Goal: Information Seeking & Learning: Learn about a topic

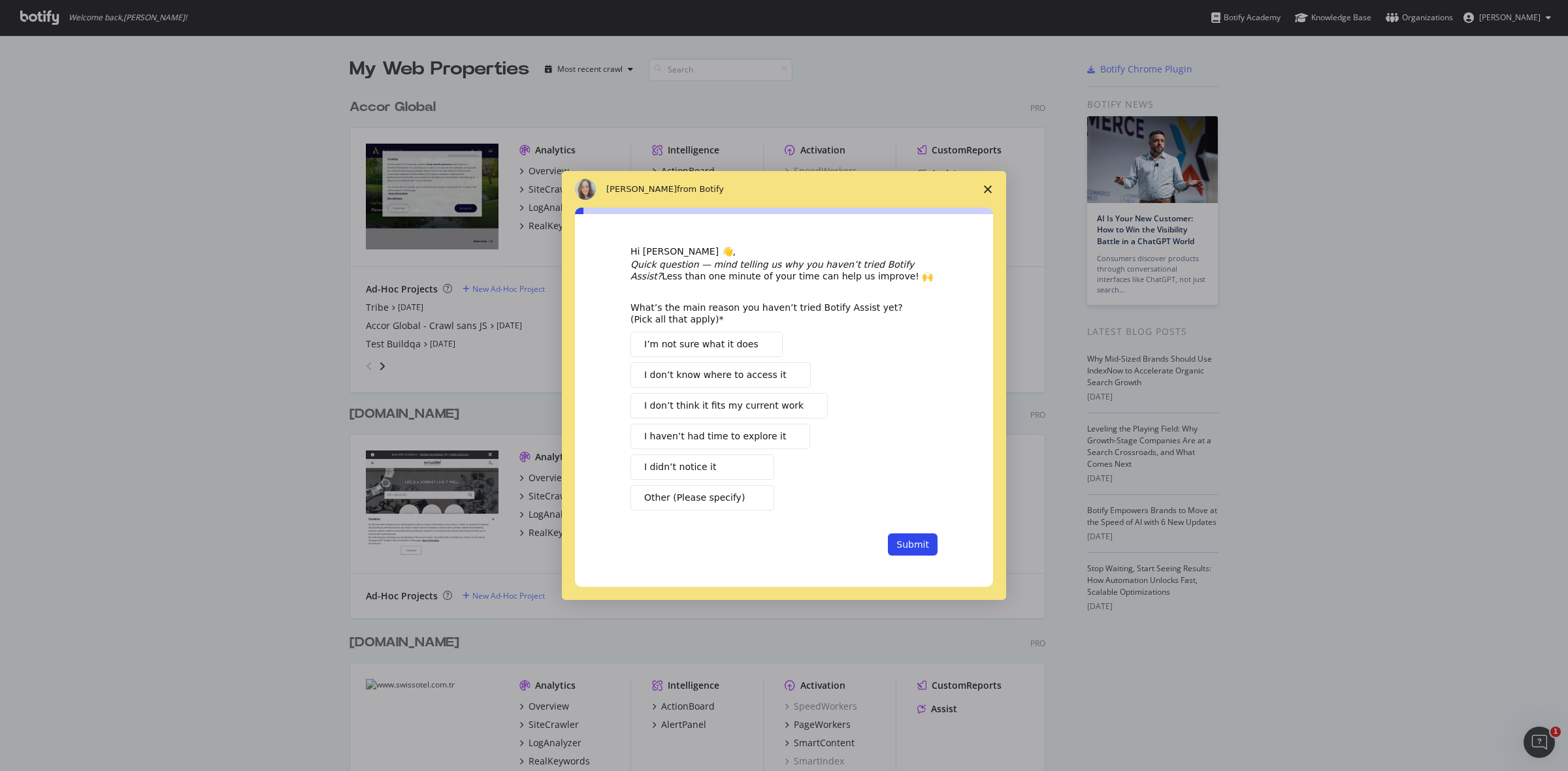
click at [991, 190] on polygon "Close survey" at bounding box center [988, 190] width 8 height 8
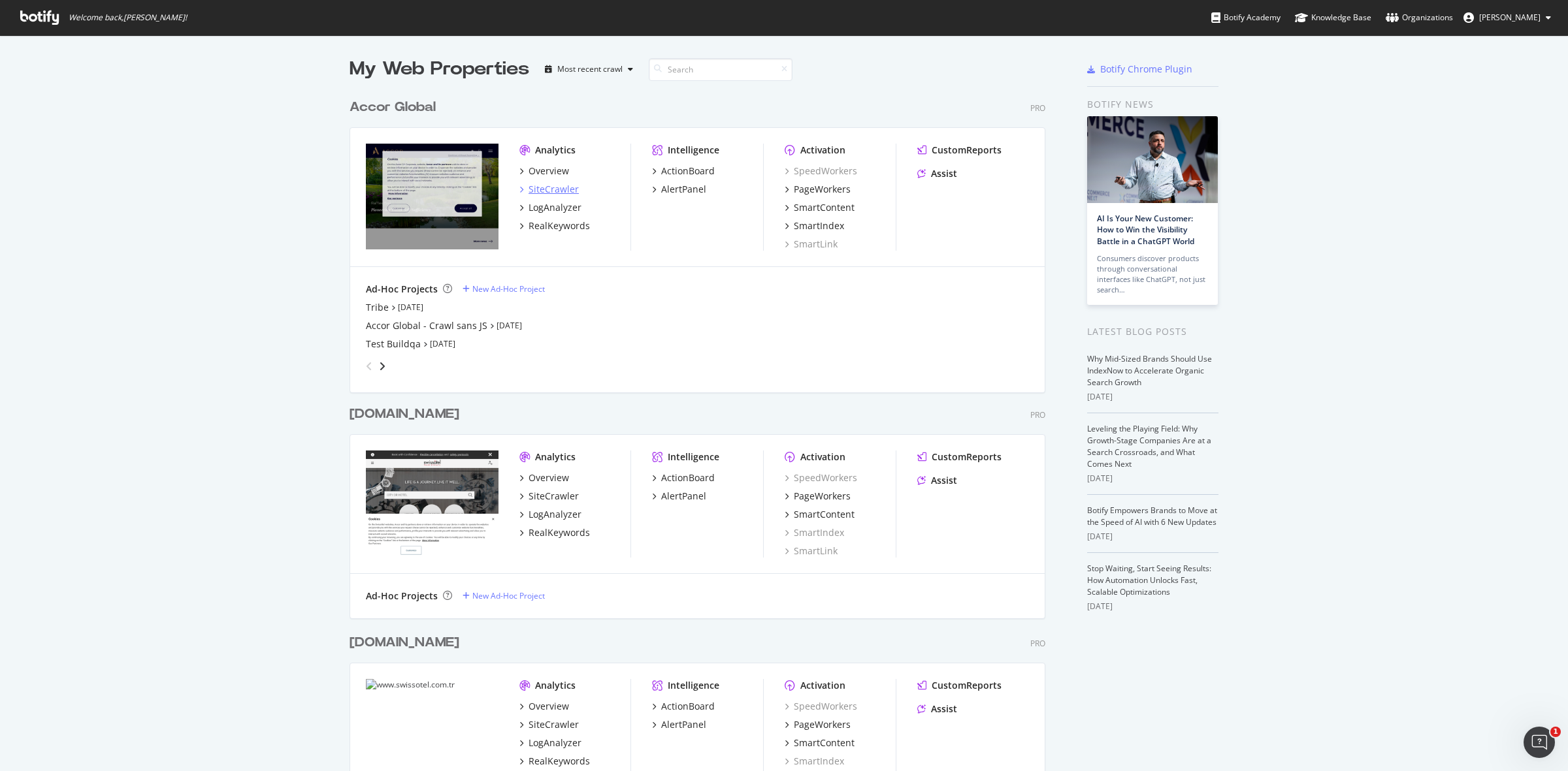
click at [536, 186] on div "SiteCrawler" at bounding box center [554, 189] width 50 height 13
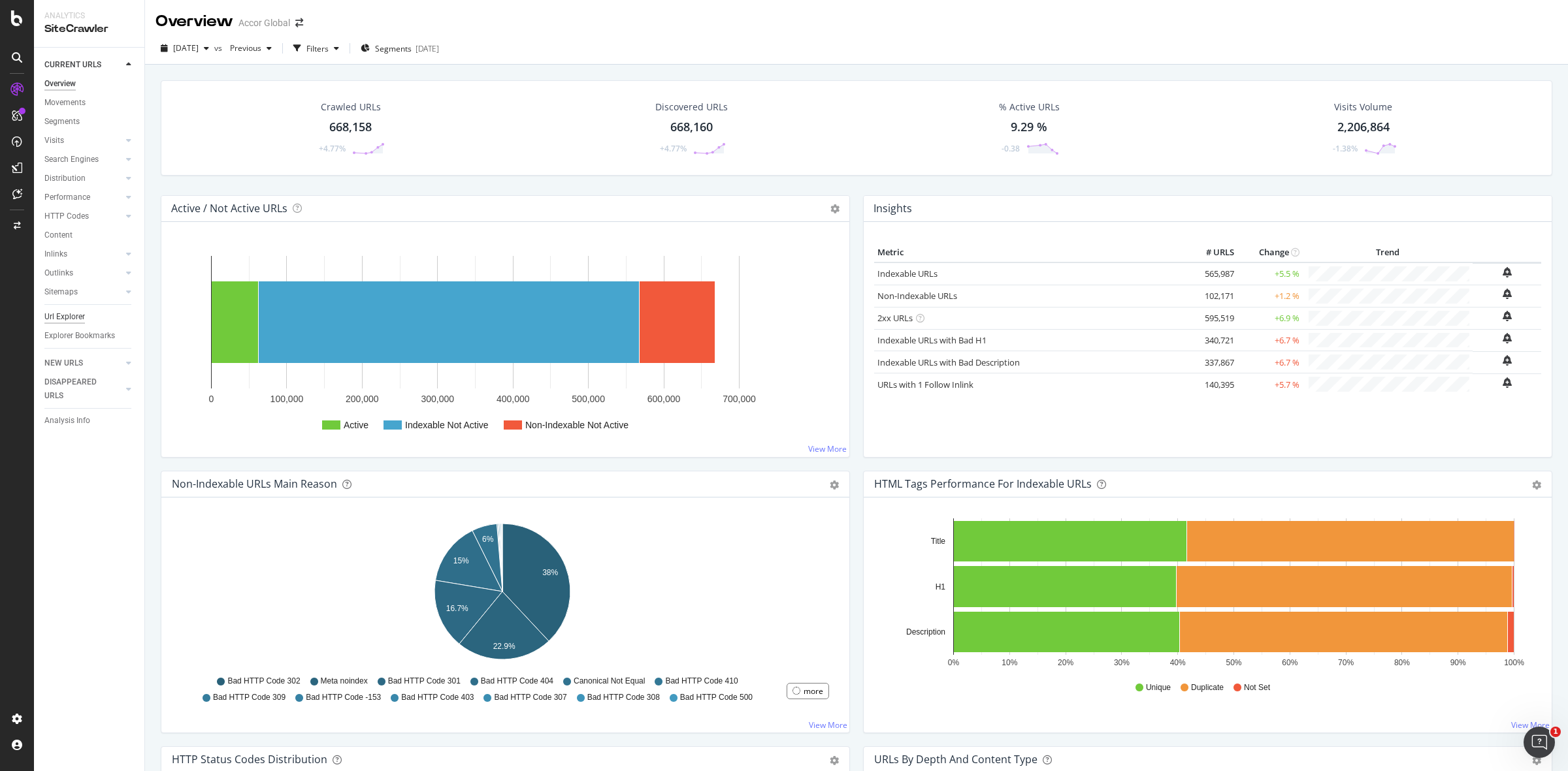
click at [70, 318] on div "Url Explorer" at bounding box center [64, 317] width 40 height 14
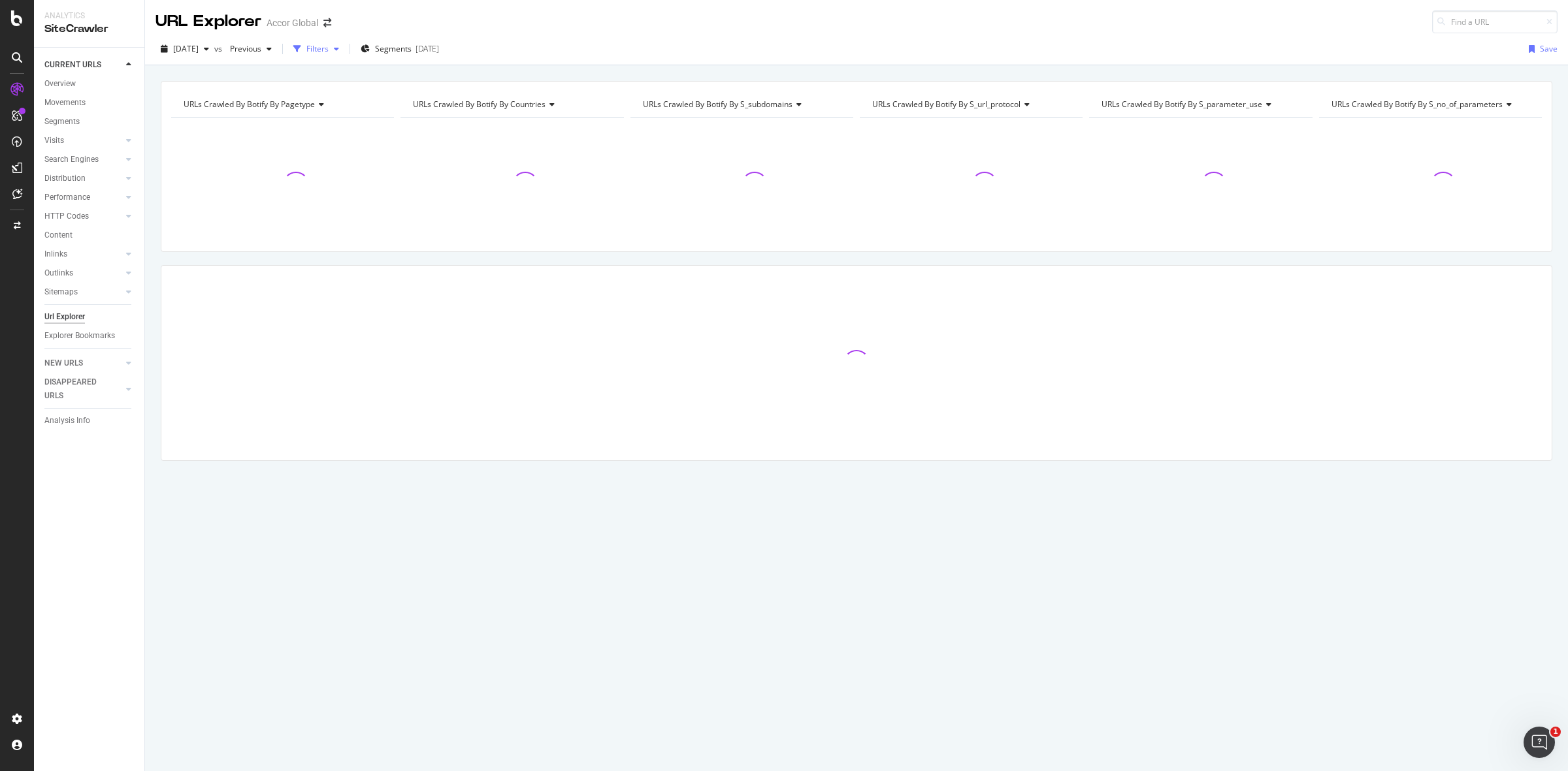
click at [344, 52] on div "button" at bounding box center [336, 49] width 16 height 8
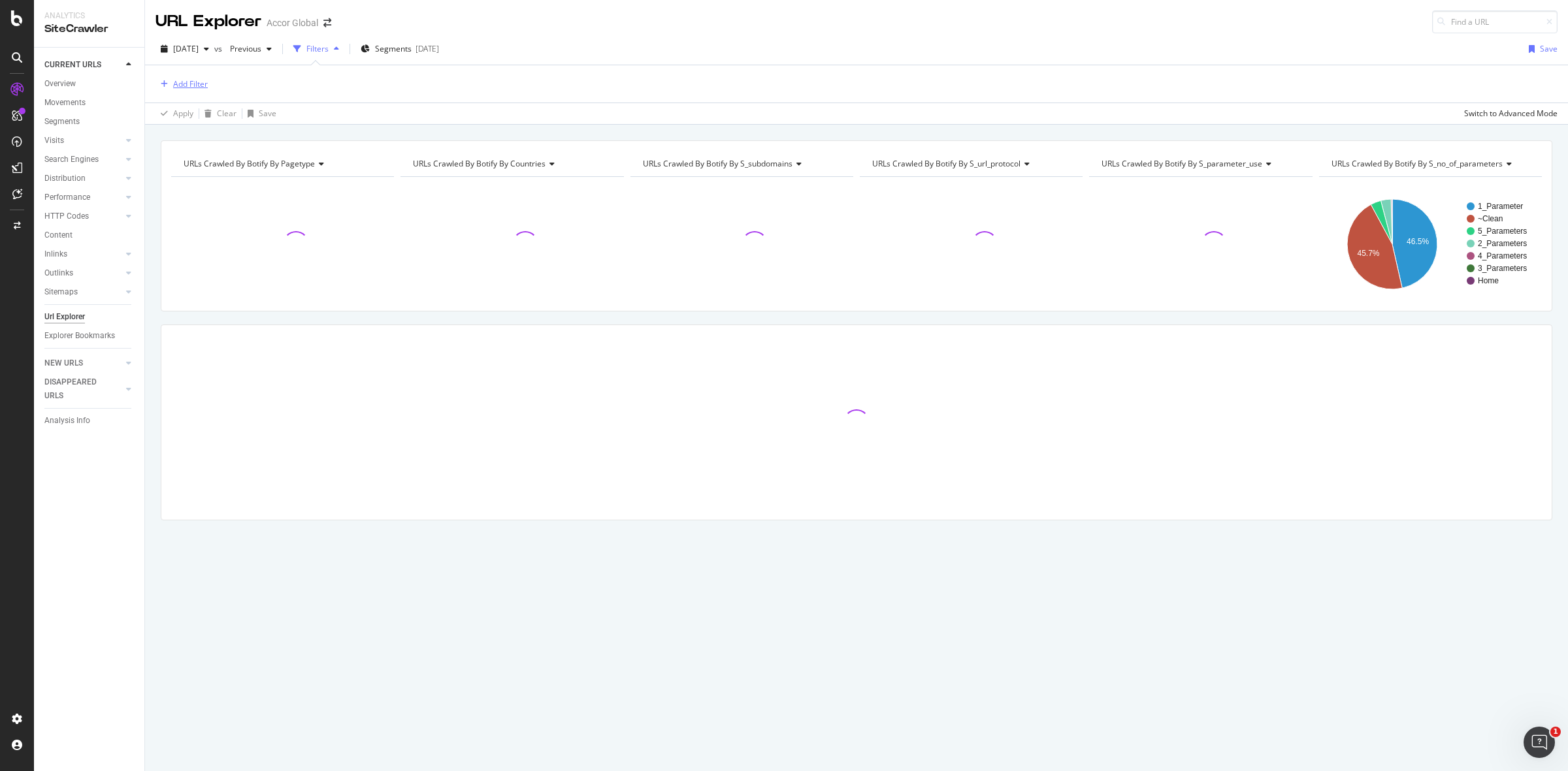
click at [203, 82] on div "Add Filter" at bounding box center [190, 83] width 35 height 11
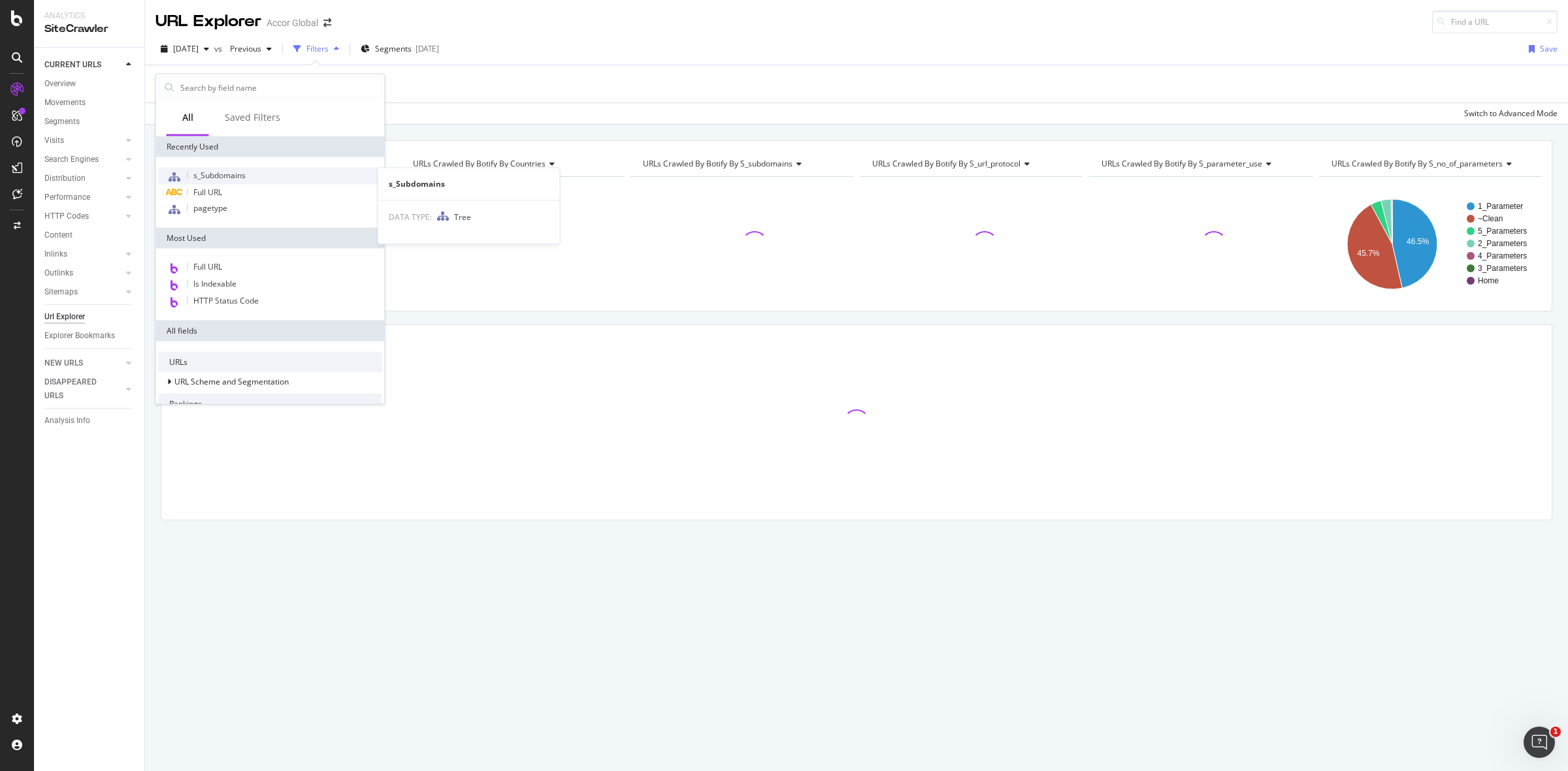
click at [210, 174] on span "s_Subdomains" at bounding box center [219, 175] width 52 height 11
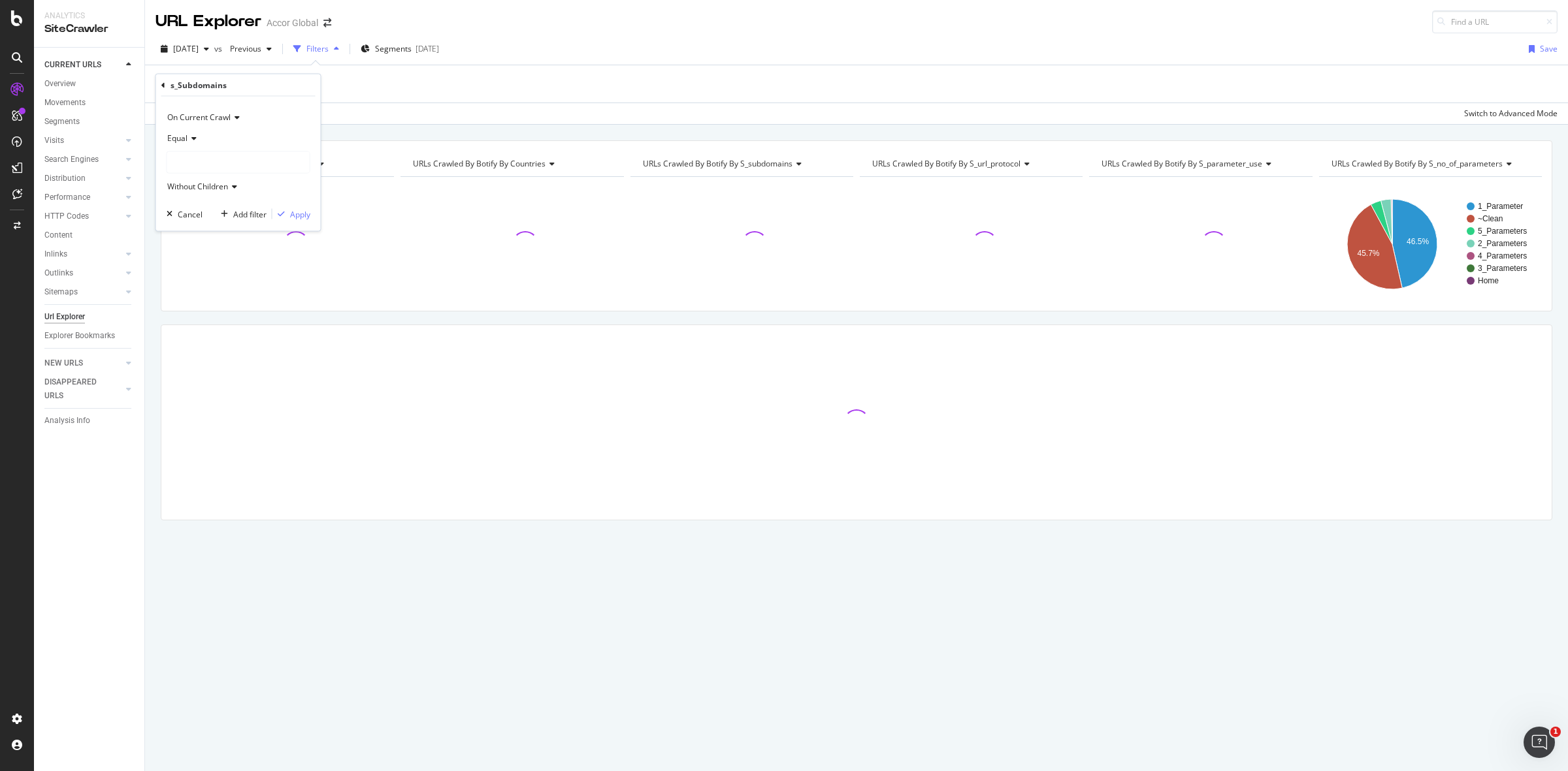
click at [190, 136] on icon at bounding box center [192, 138] width 9 height 8
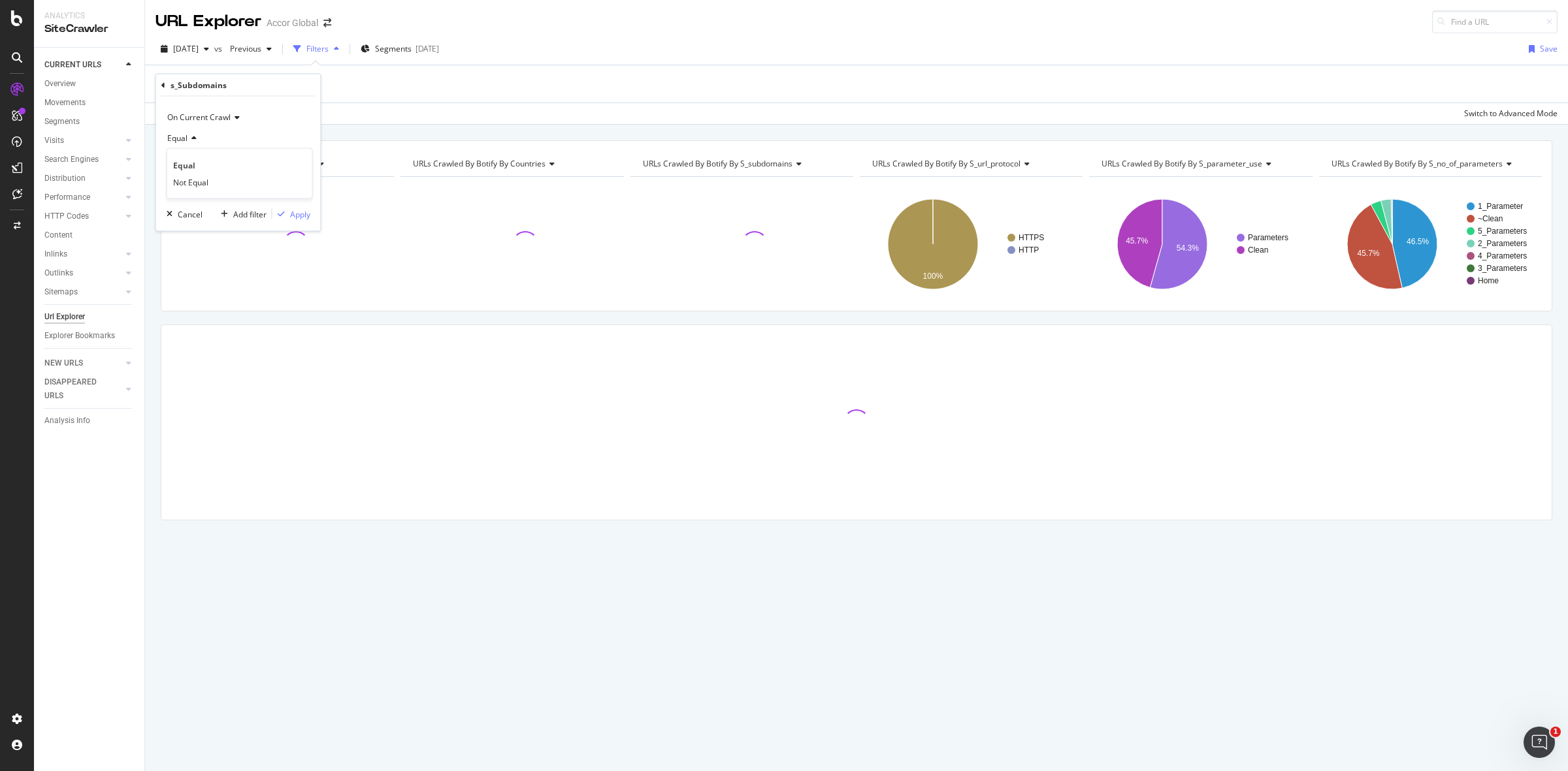
click at [259, 138] on div "Equal" at bounding box center [238, 139] width 143 height 21
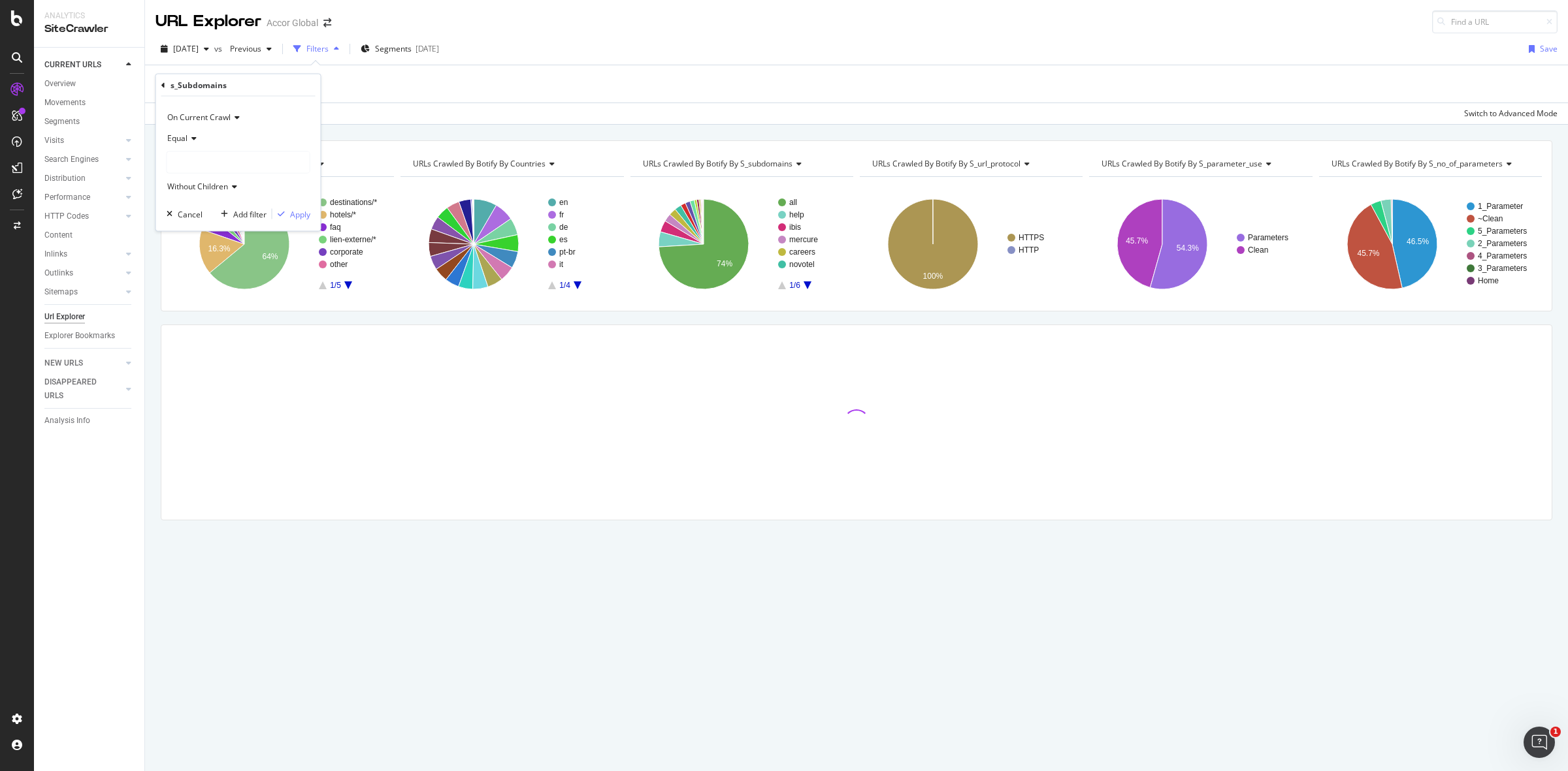
click at [235, 158] on div at bounding box center [238, 163] width 143 height 21
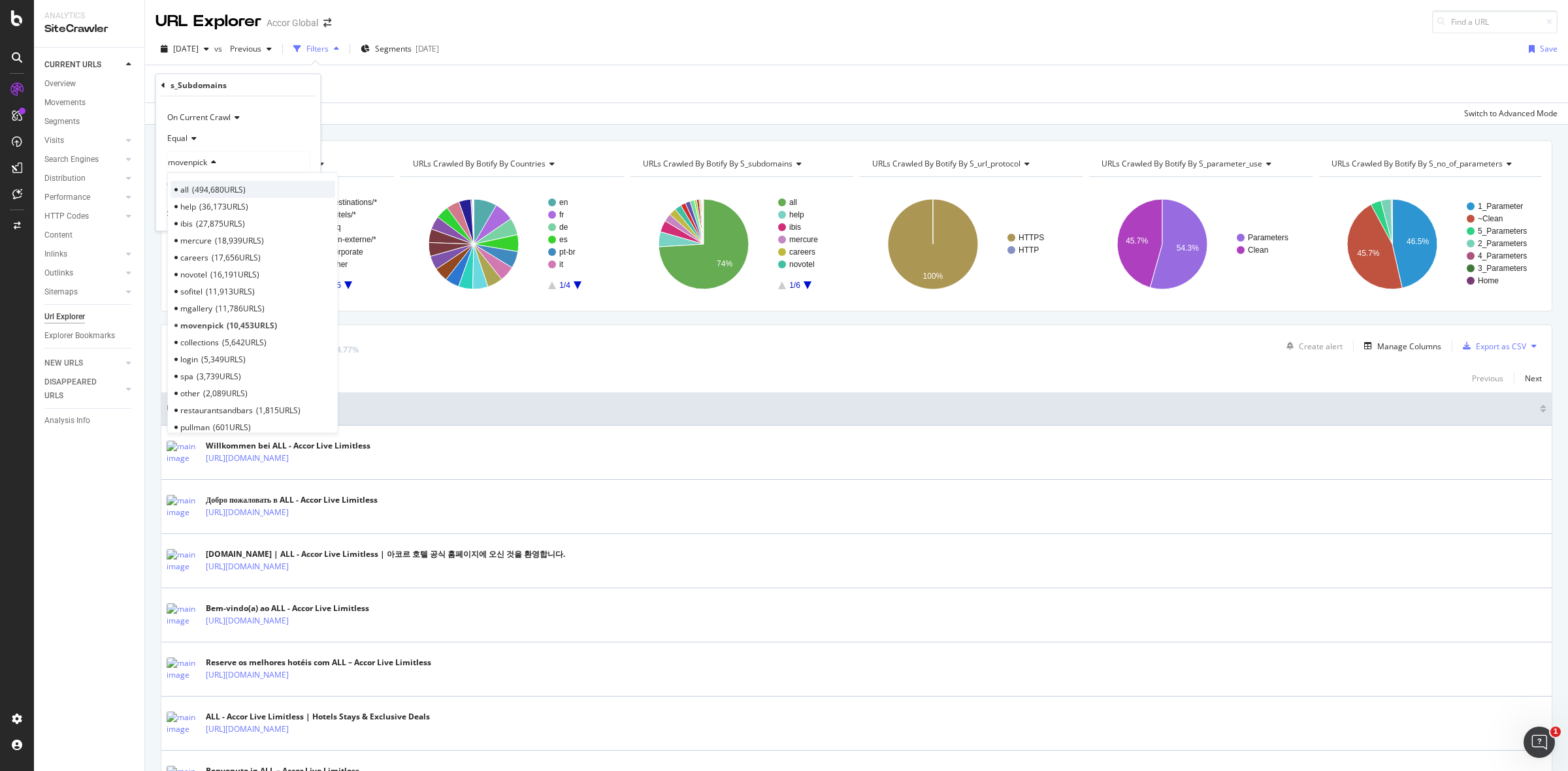
click at [237, 181] on div "all 494,680 URLS" at bounding box center [253, 190] width 165 height 17
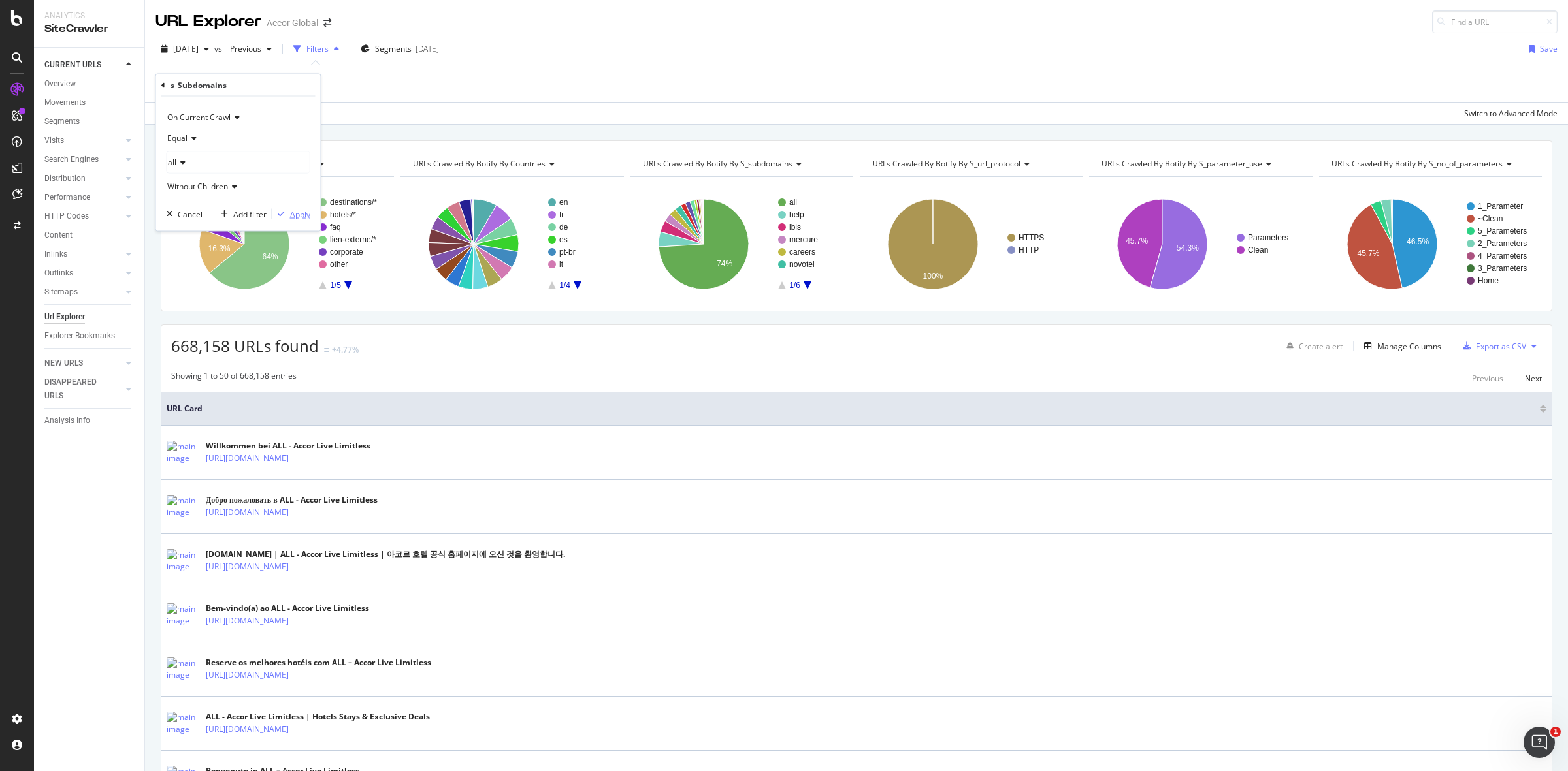
click at [298, 212] on div "Apply" at bounding box center [300, 214] width 20 height 11
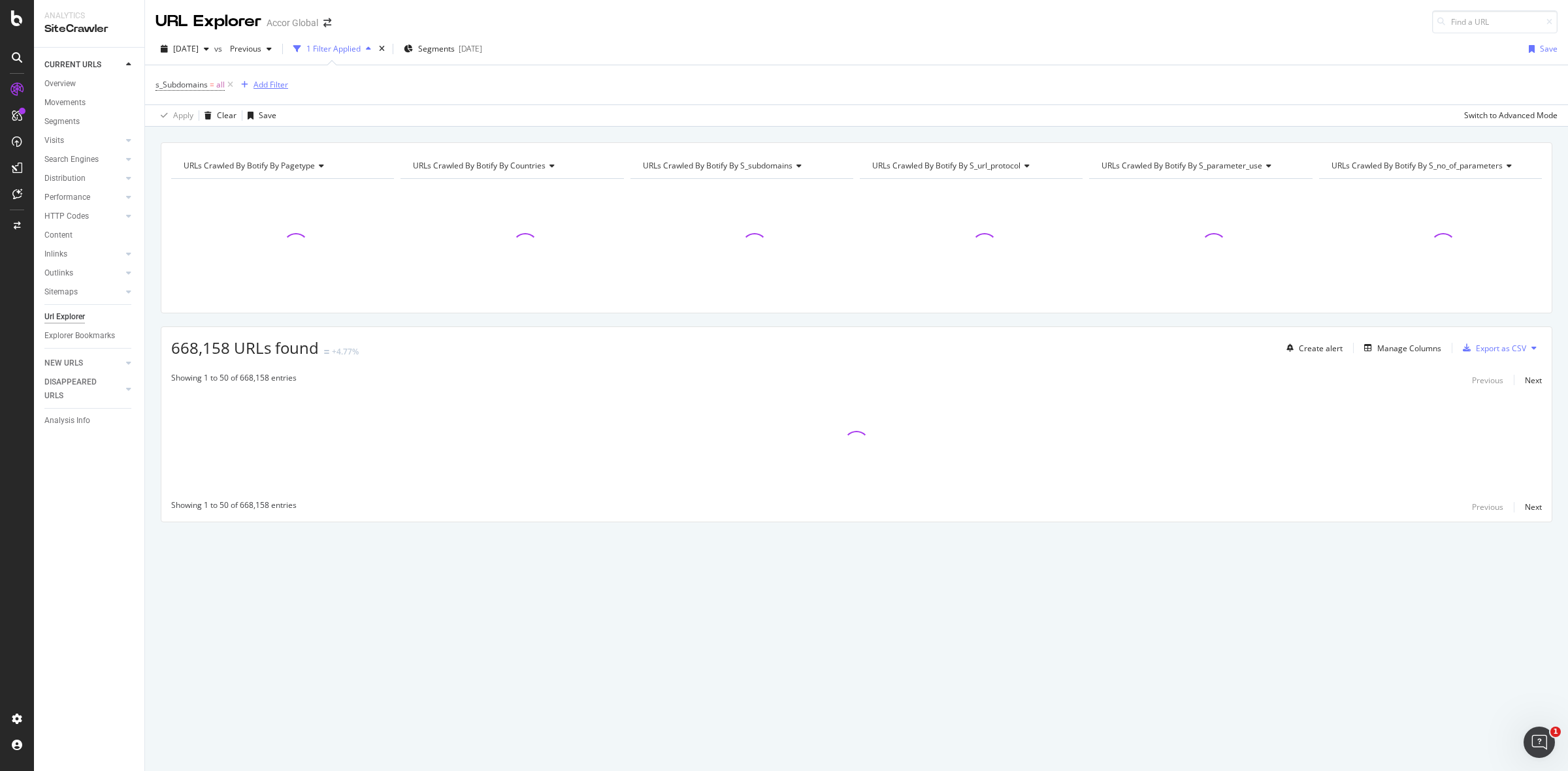
click at [260, 85] on div "Add Filter" at bounding box center [271, 84] width 35 height 11
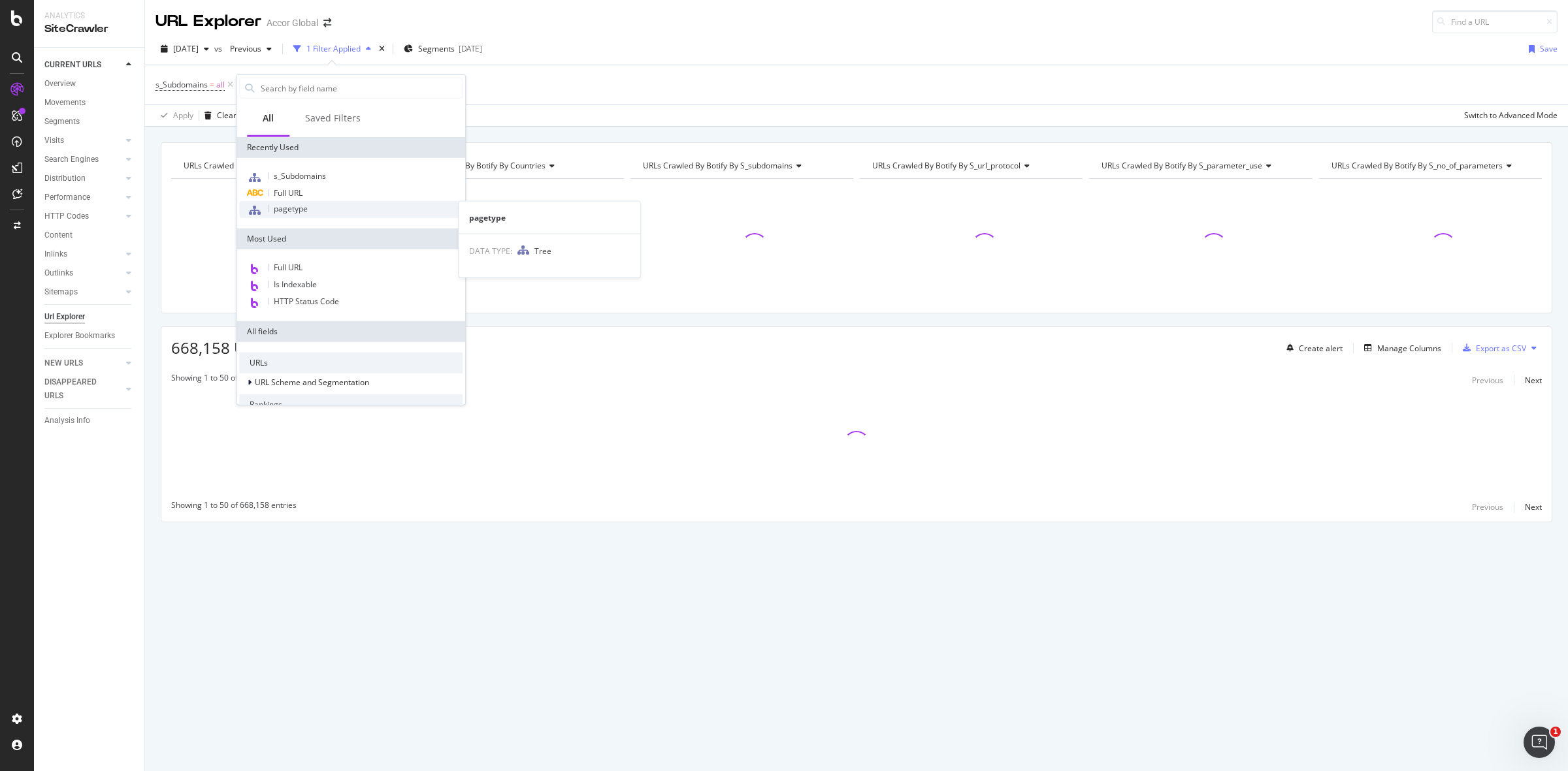
click at [295, 206] on span "pagetype" at bounding box center [291, 208] width 34 height 11
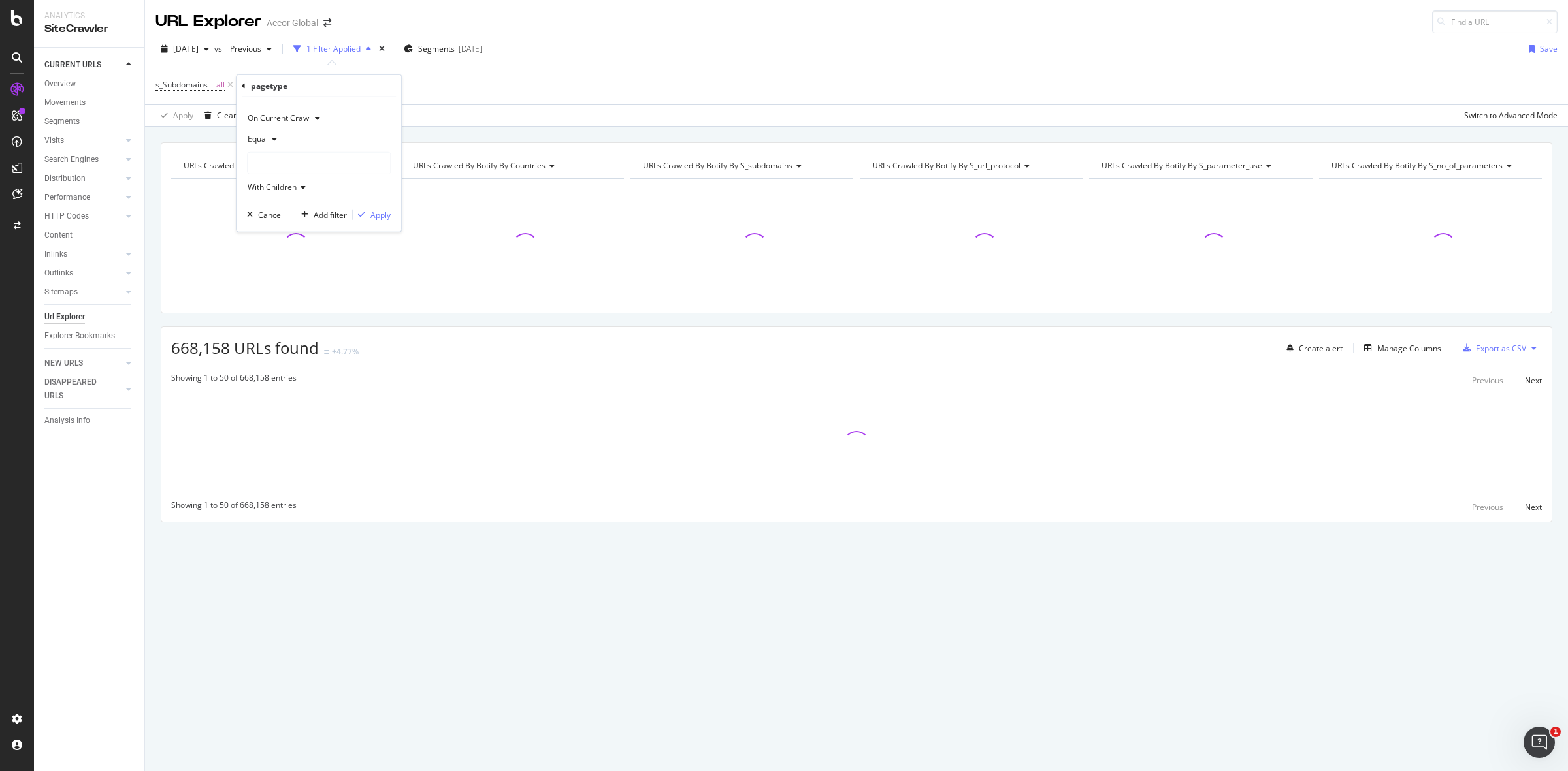
click at [280, 161] on div at bounding box center [319, 163] width 143 height 21
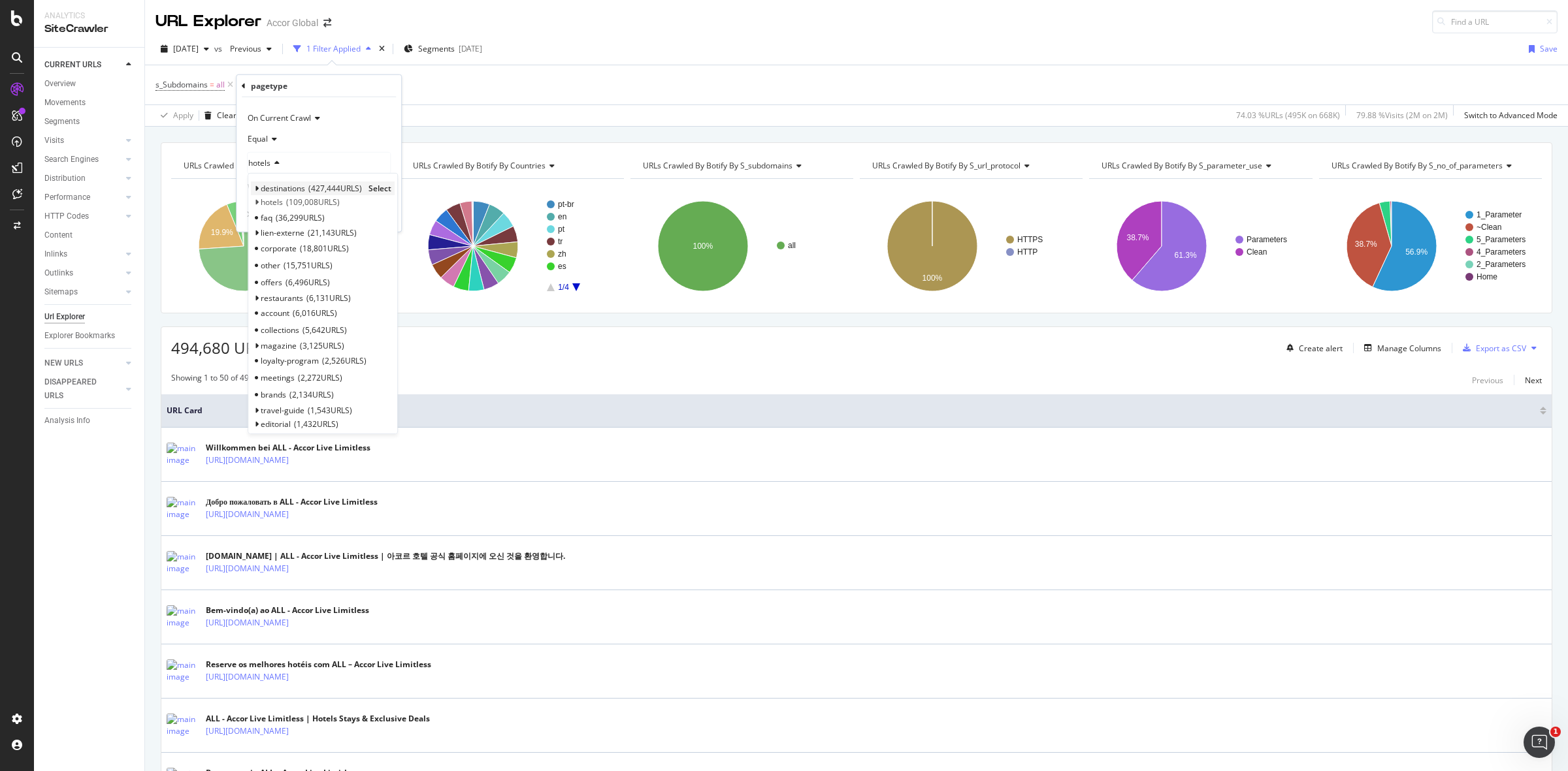
click at [256, 188] on icon at bounding box center [256, 189] width 5 height 8
click at [354, 203] on span "Select" at bounding box center [354, 202] width 23 height 11
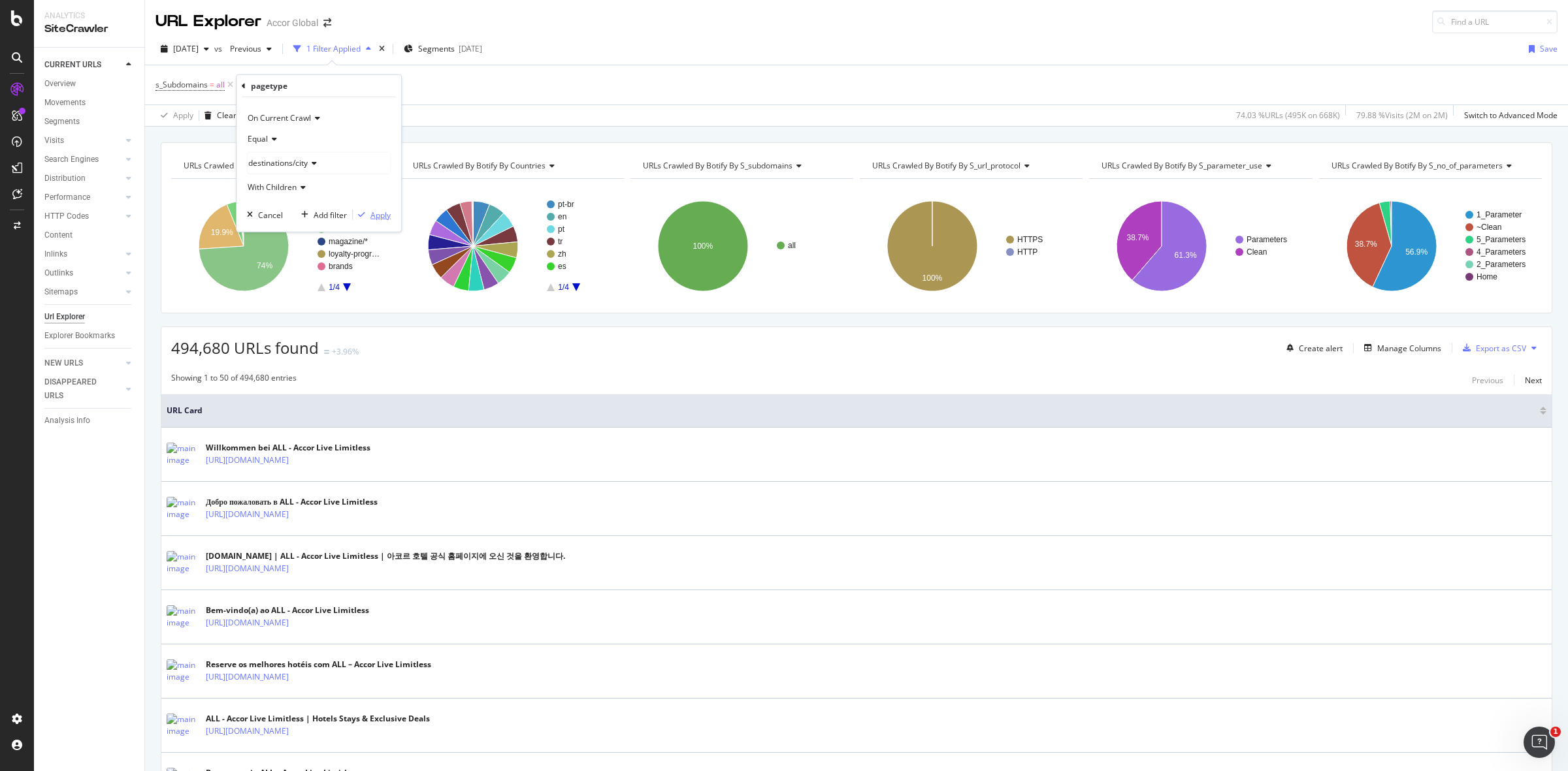
click at [388, 213] on div "Apply" at bounding box center [380, 215] width 20 height 11
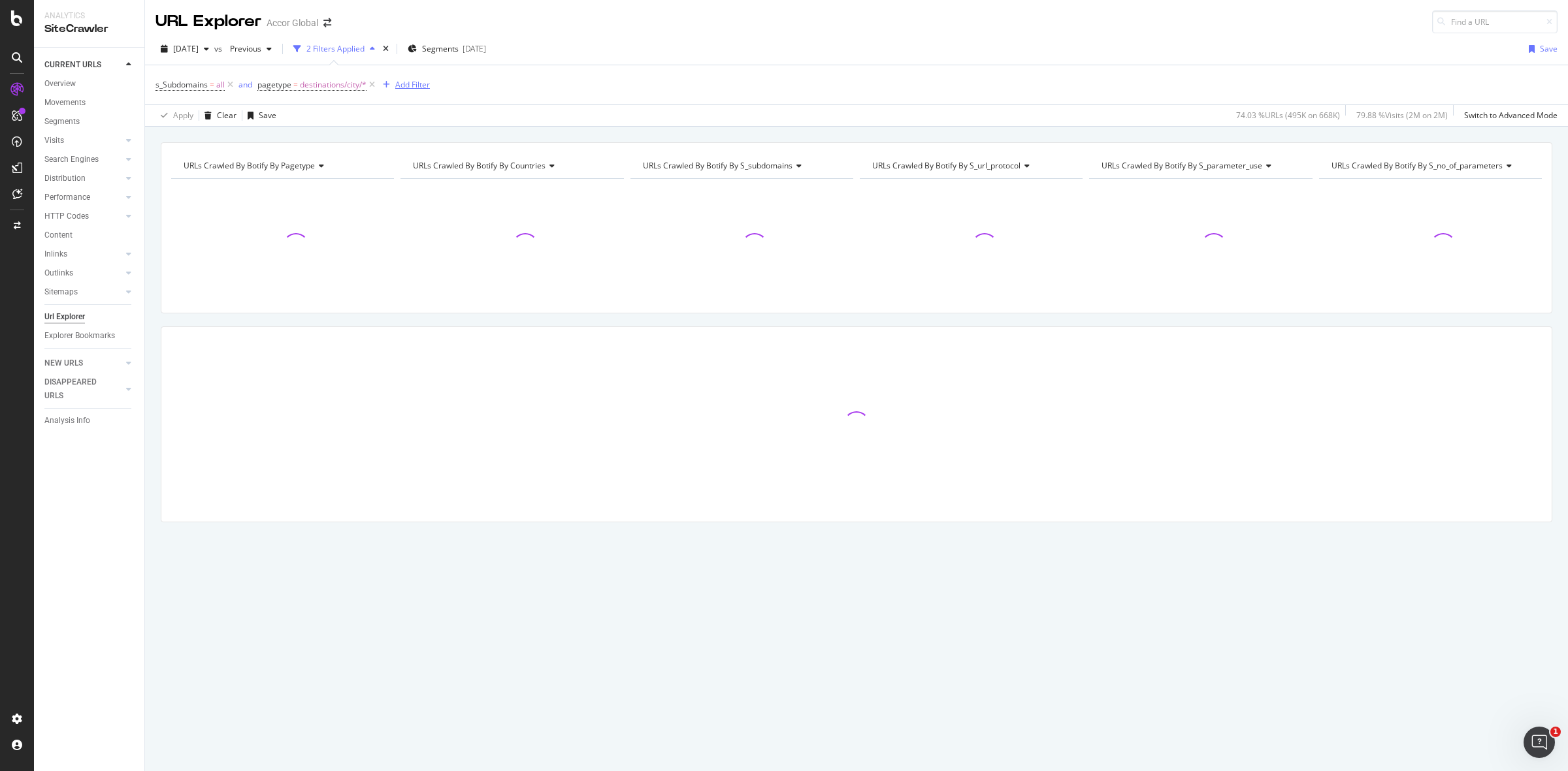
click at [398, 82] on div "Add Filter" at bounding box center [413, 84] width 35 height 11
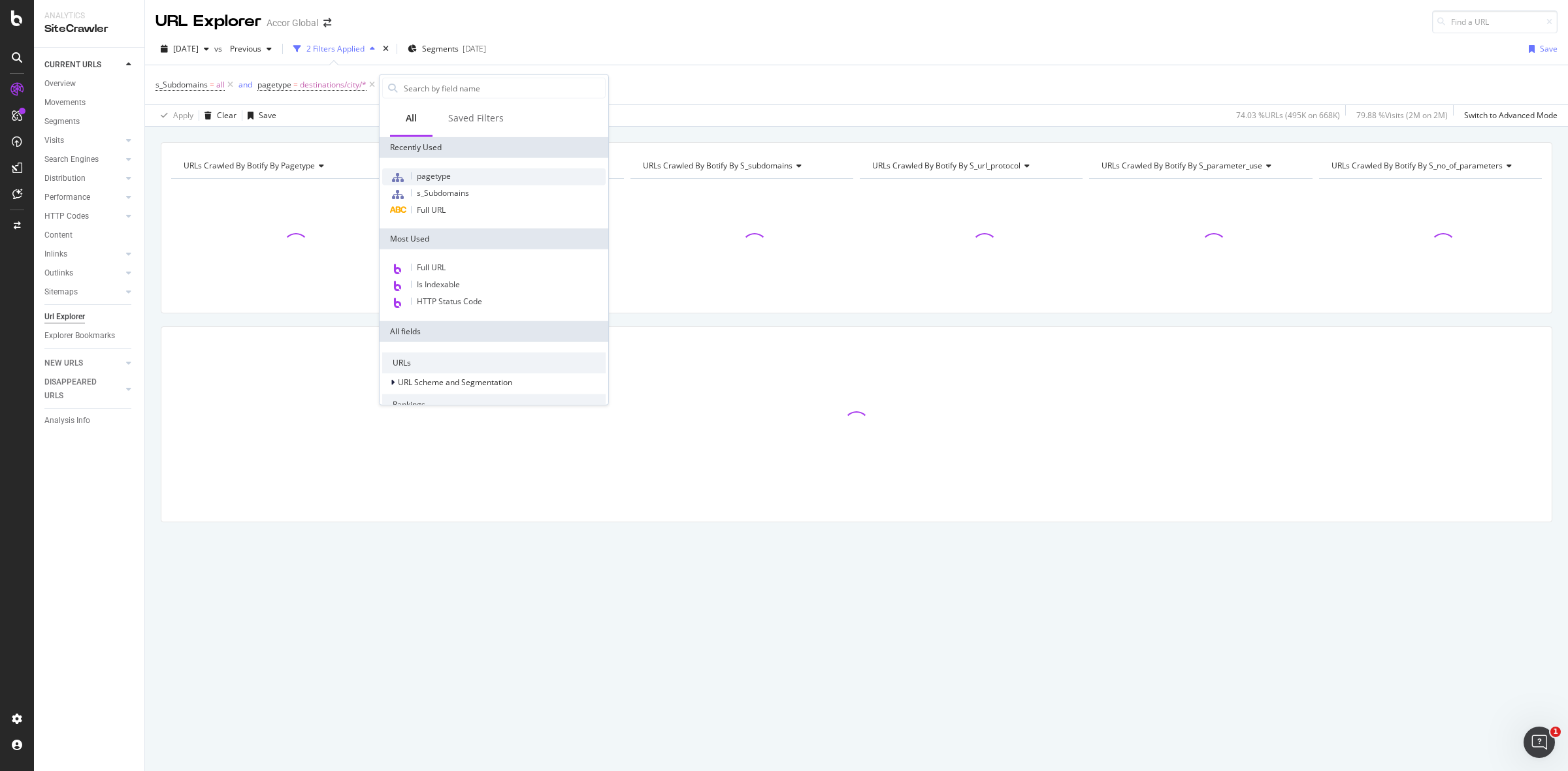
click at [442, 174] on span "pagetype" at bounding box center [433, 176] width 34 height 11
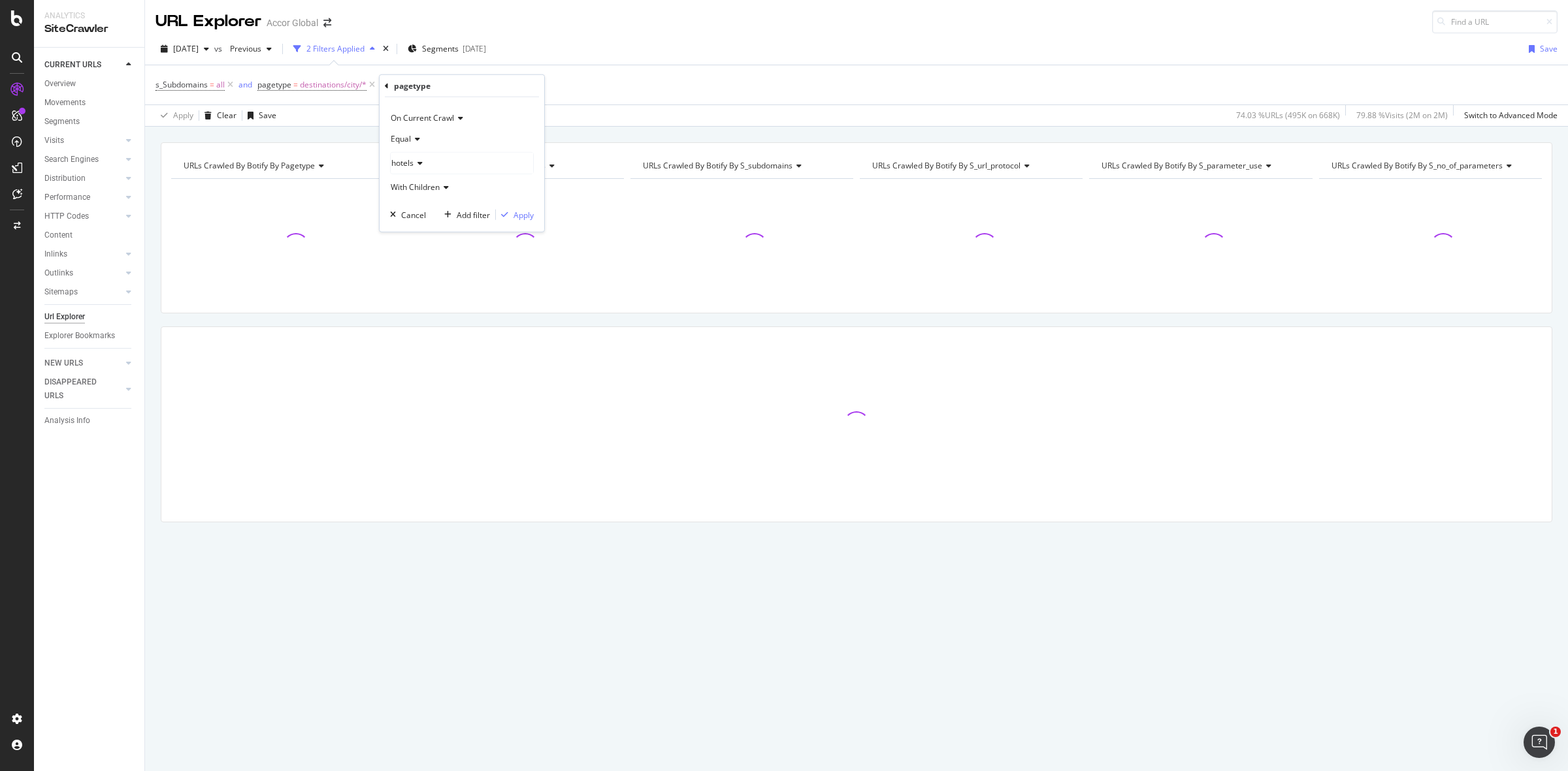
click at [413, 137] on icon at bounding box center [416, 139] width 9 height 8
click at [415, 177] on span "Not Equal" at bounding box center [414, 182] width 35 height 11
click at [419, 161] on icon at bounding box center [418, 163] width 9 height 8
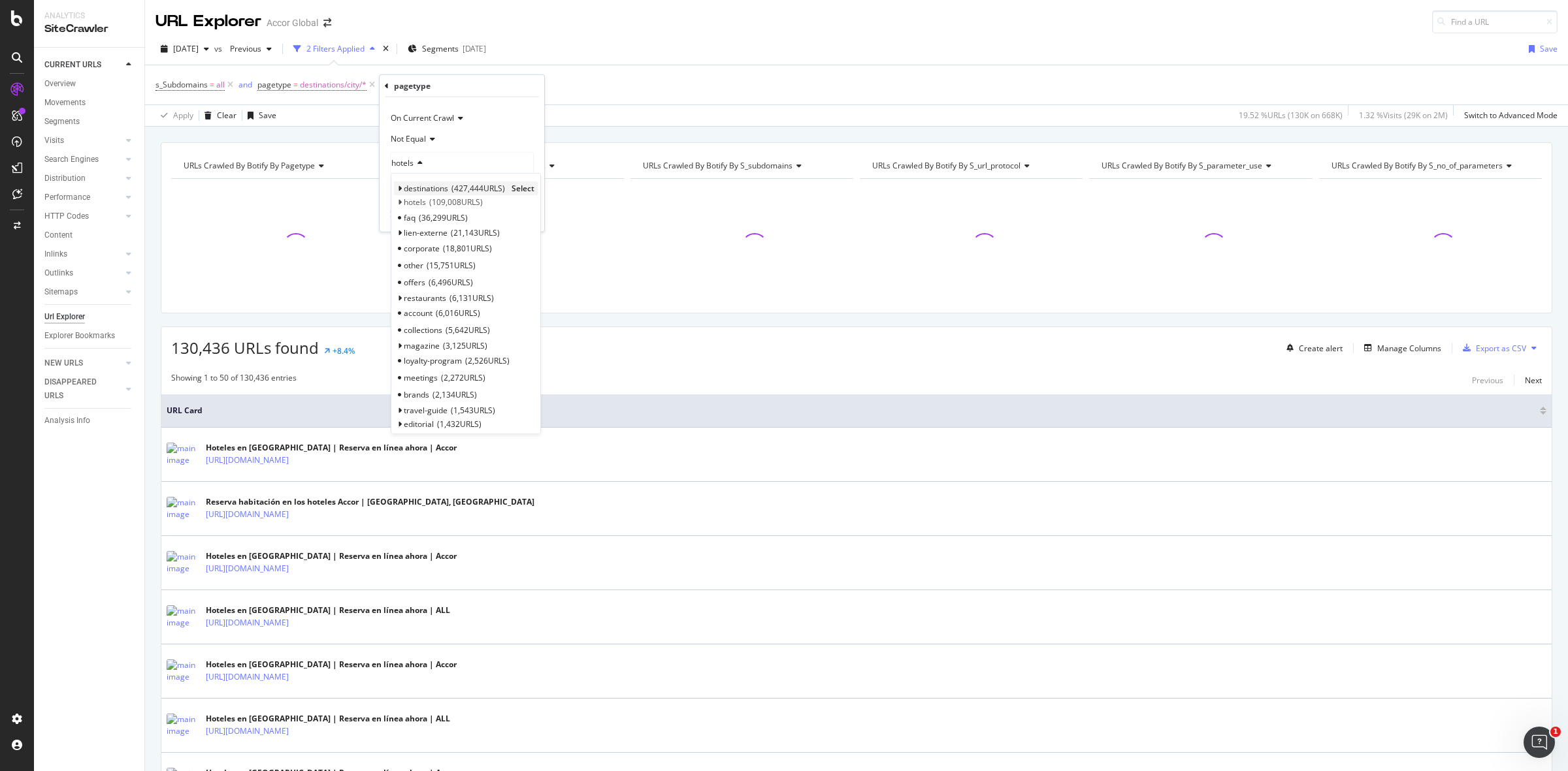
click at [398, 188] on icon at bounding box center [400, 189] width 5 height 8
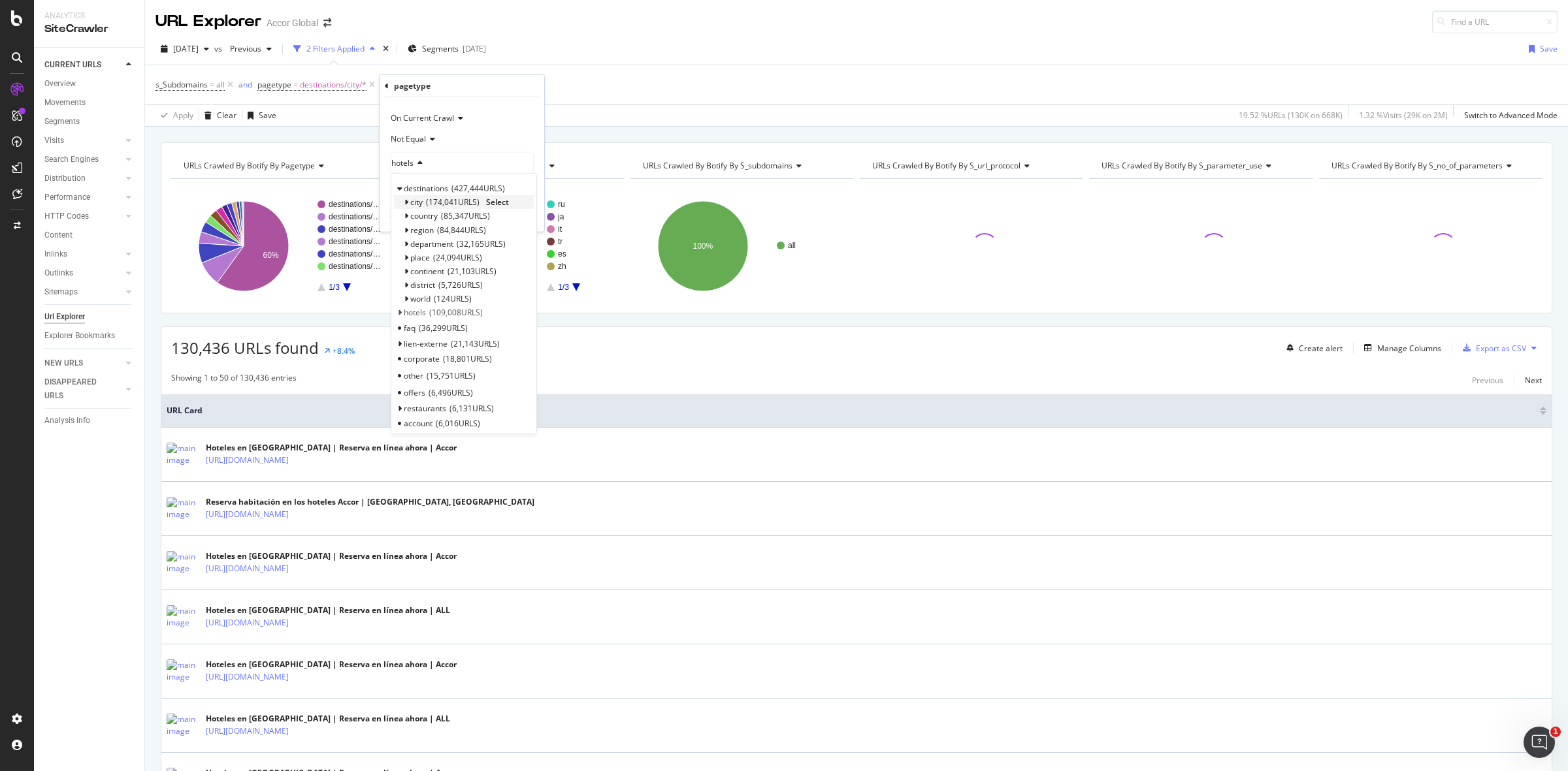
click at [407, 202] on icon at bounding box center [406, 202] width 5 height 8
click at [511, 229] on span "Select" at bounding box center [512, 233] width 23 height 11
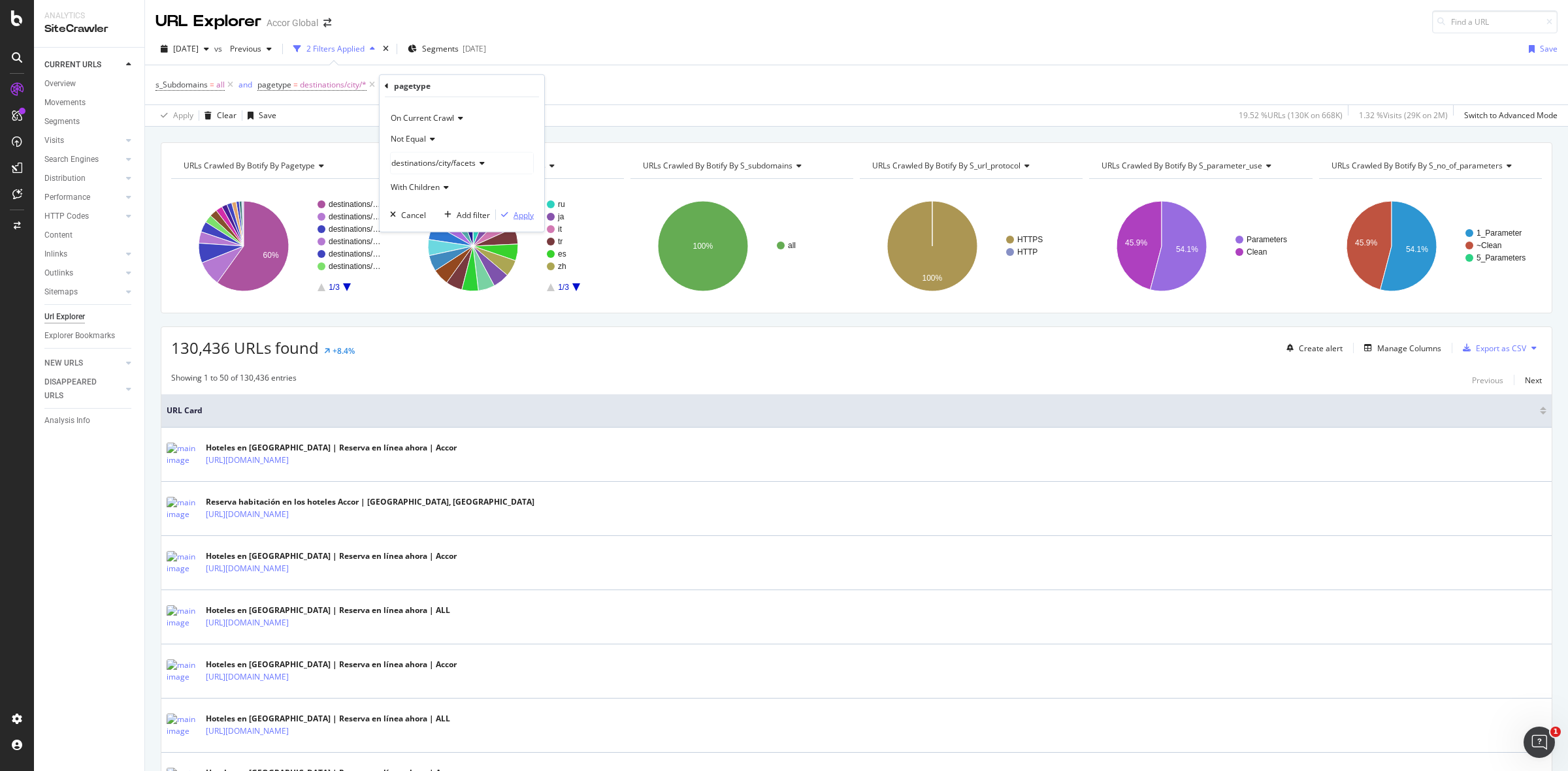
click at [517, 217] on div "Apply" at bounding box center [523, 215] width 20 height 11
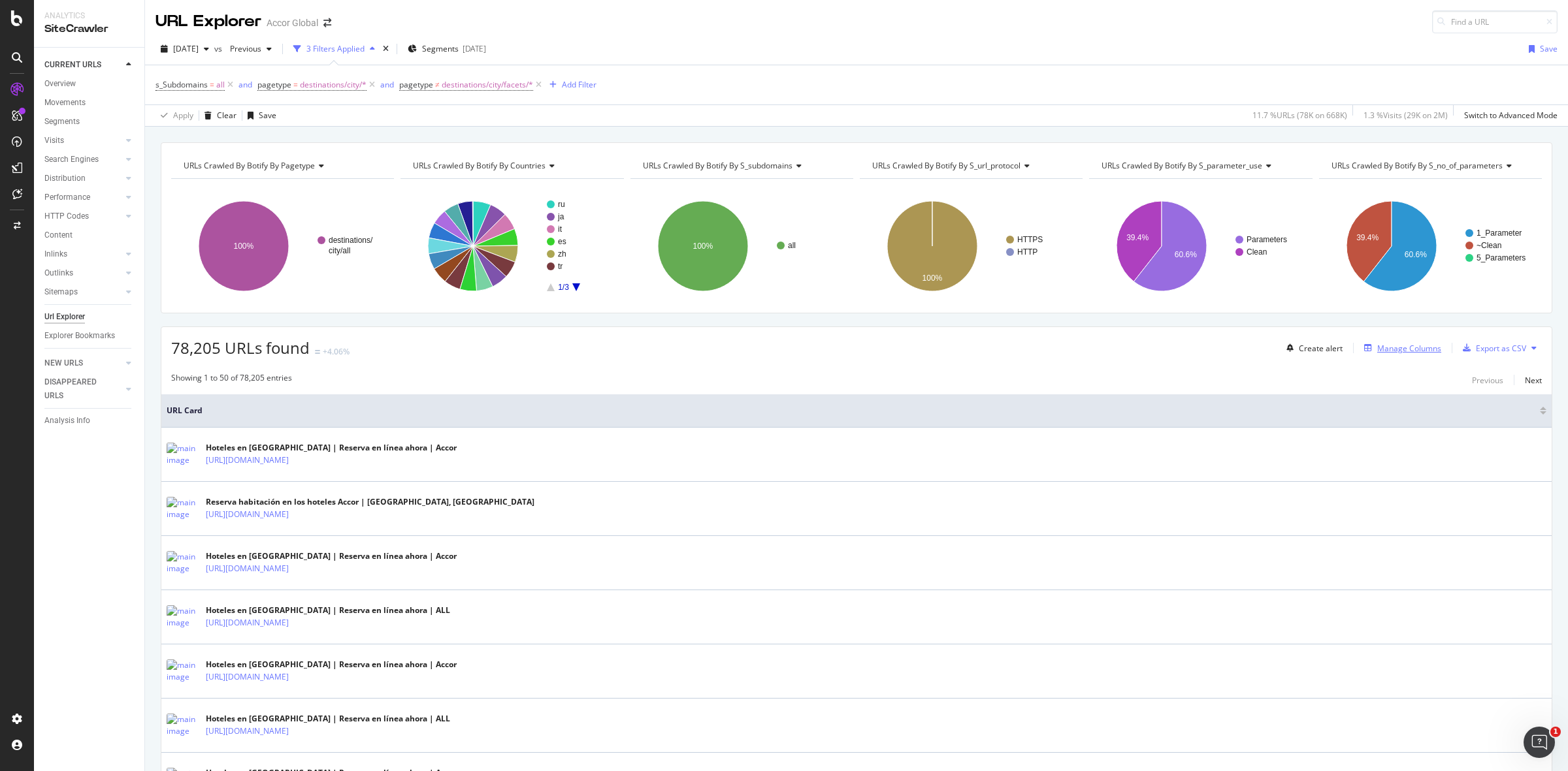
click at [1380, 343] on div "Manage Columns" at bounding box center [1409, 348] width 64 height 11
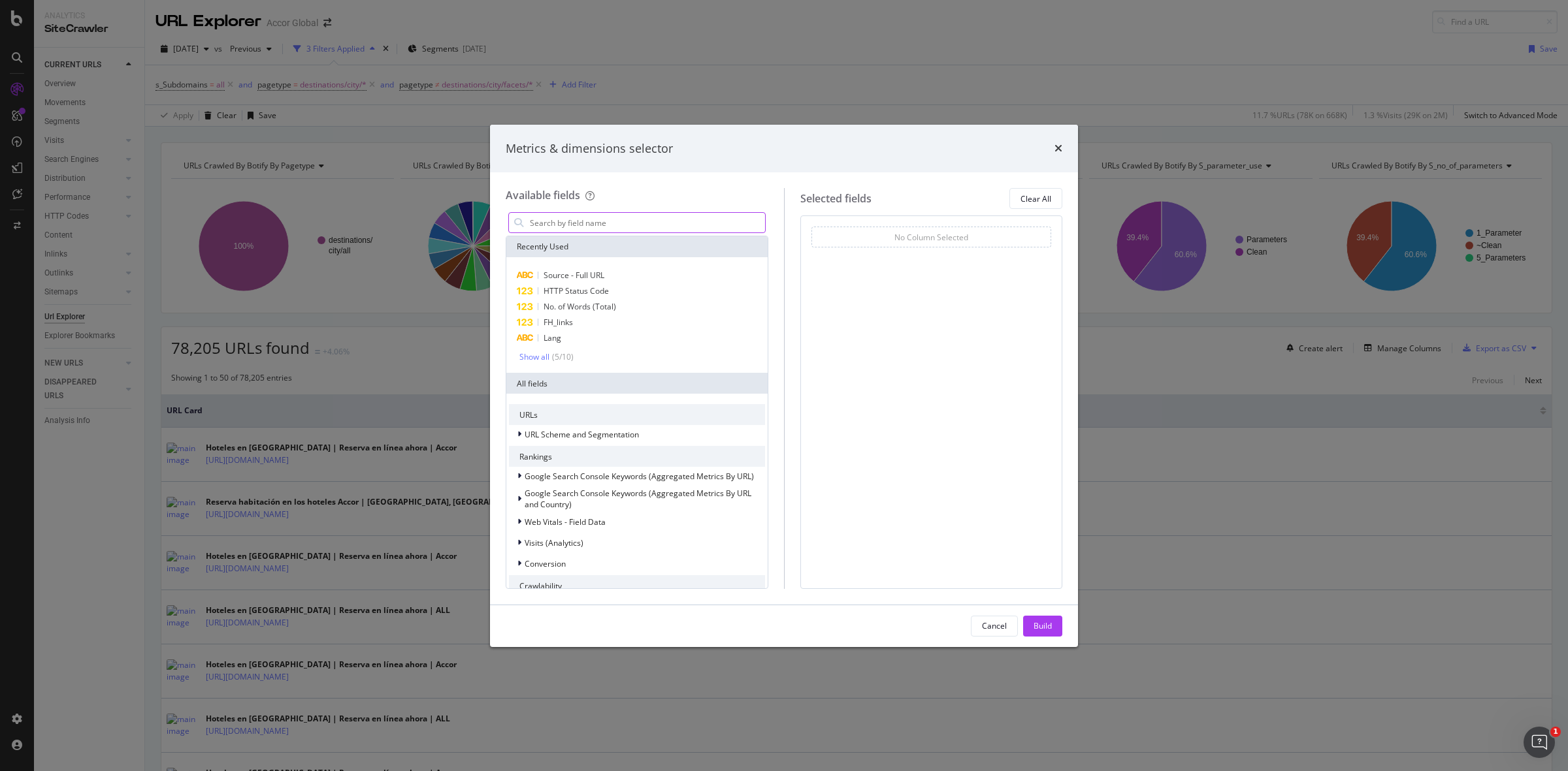
click at [557, 223] on input "modal" at bounding box center [647, 223] width 237 height 20
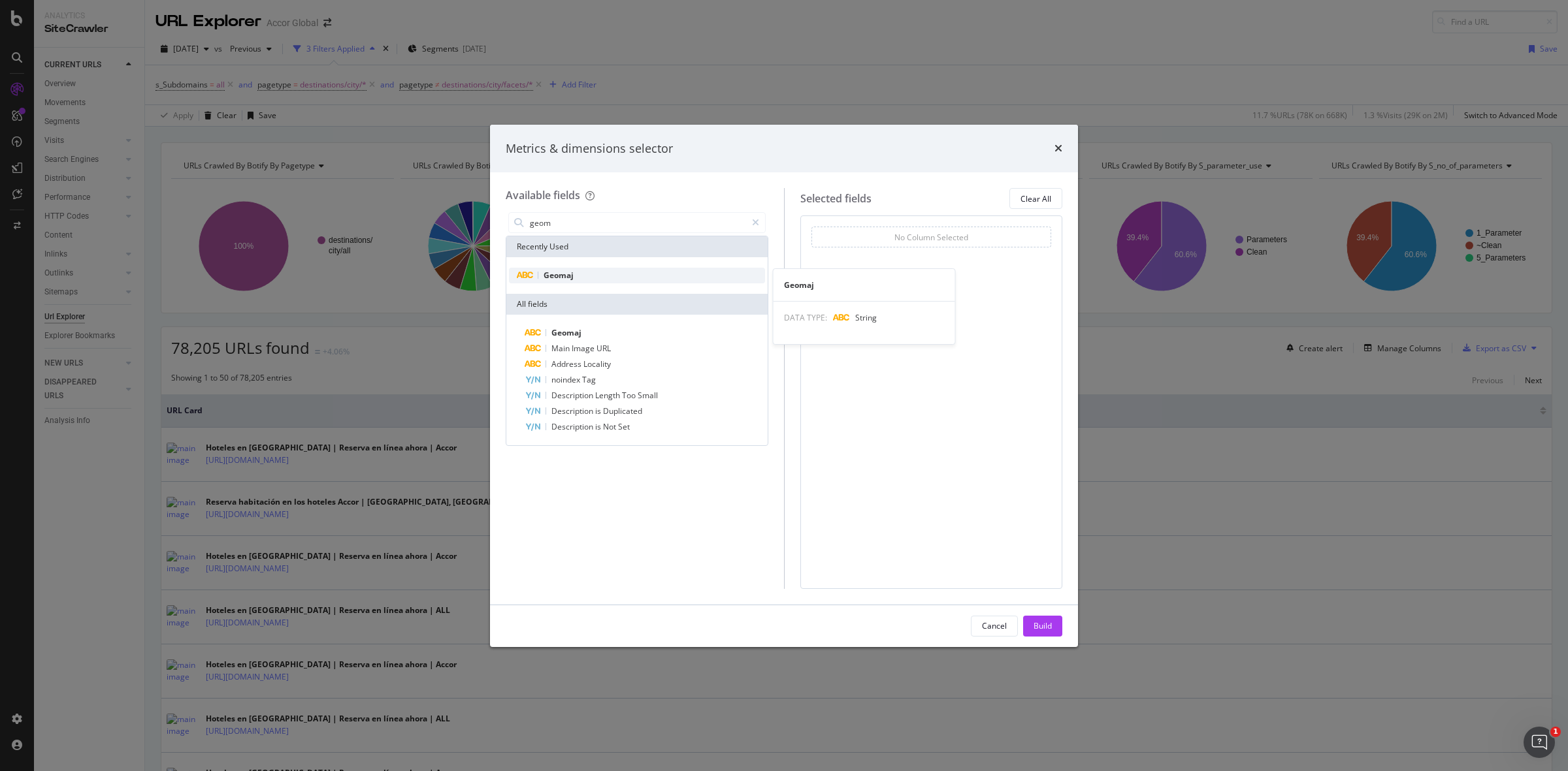
type input "geom"
click at [563, 274] on span "Geomaj" at bounding box center [558, 275] width 30 height 11
click at [1042, 618] on div "Build" at bounding box center [1042, 626] width 18 height 20
